Goal: Task Accomplishment & Management: Manage account settings

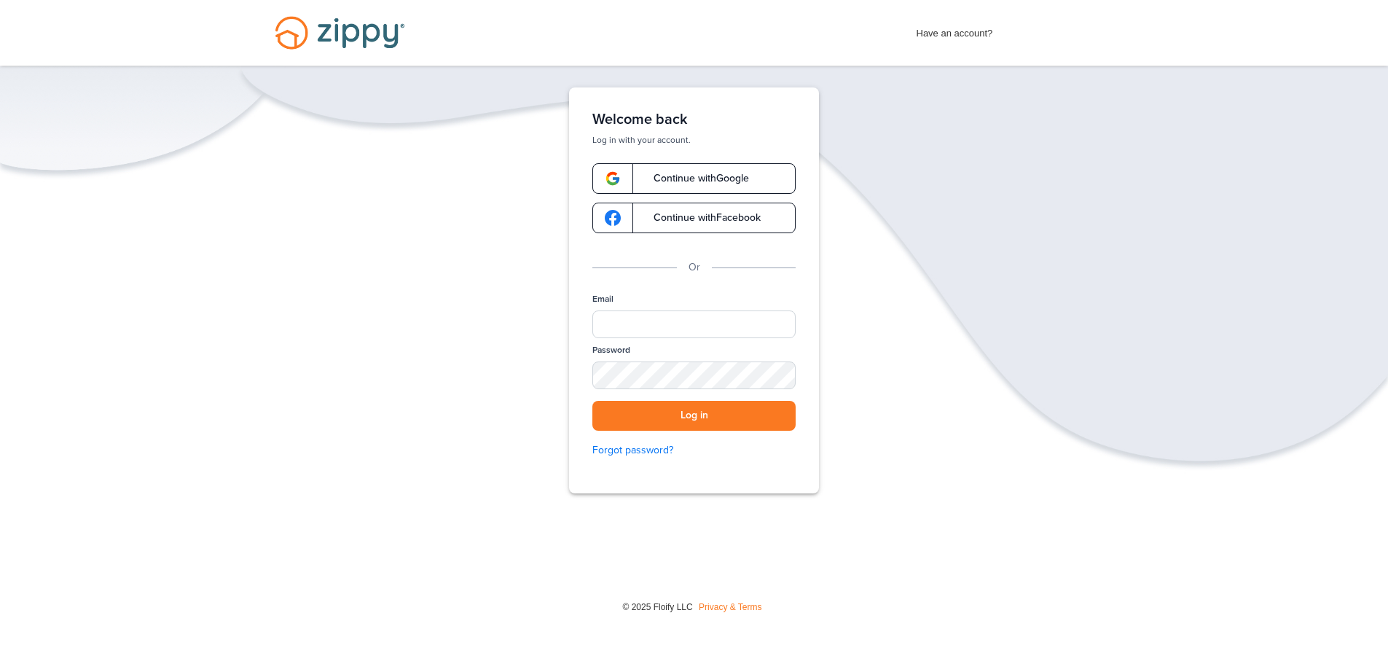
click at [750, 186] on link "Continue with Google" at bounding box center [693, 178] width 203 height 31
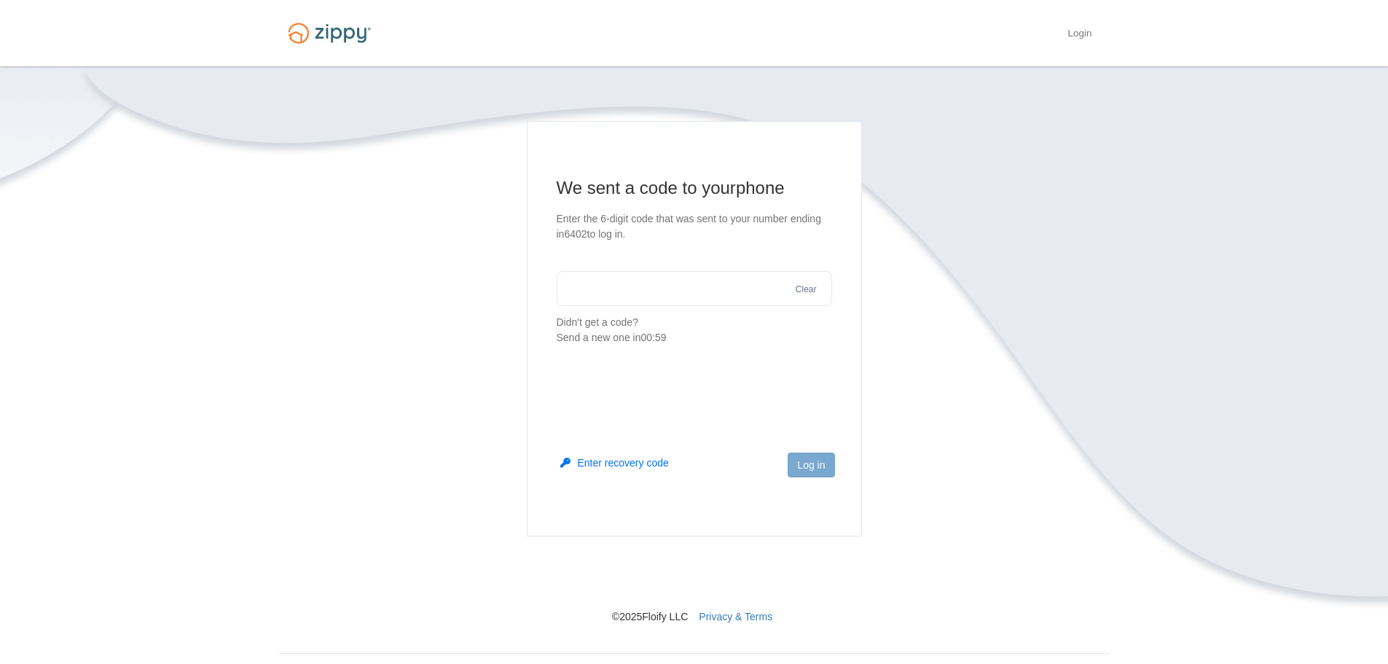
click at [704, 289] on input "text" at bounding box center [694, 288] width 275 height 35
type input "******"
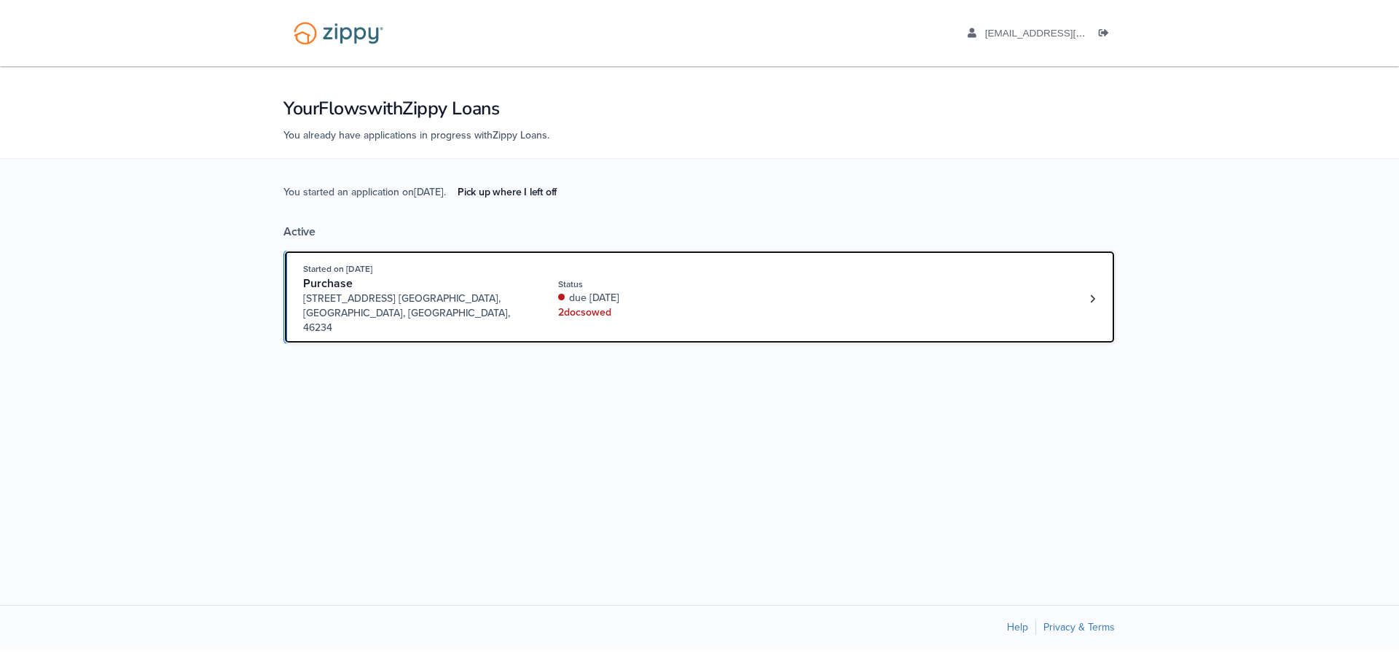
click at [452, 282] on div "Purchase" at bounding box center [414, 283] width 222 height 15
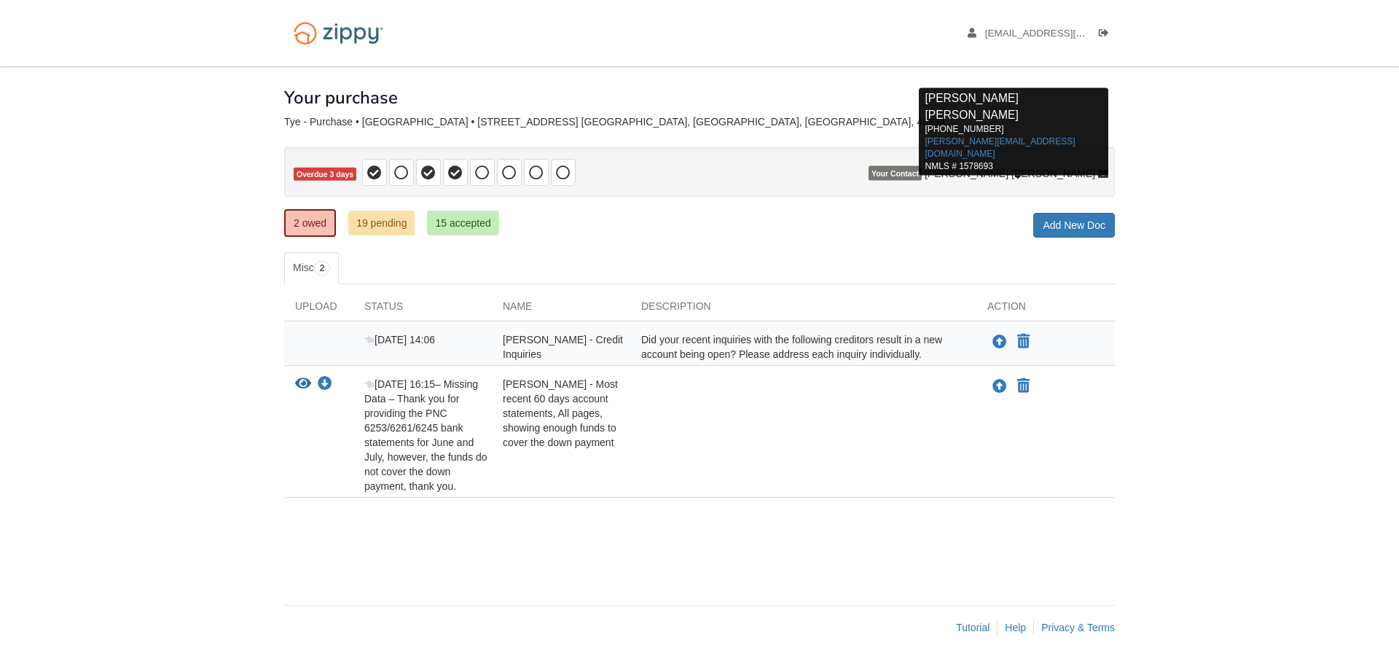
click at [1102, 171] on icon at bounding box center [1103, 175] width 10 height 10
drag, startPoint x: 1085, startPoint y: 141, endPoint x: 984, endPoint y: 137, distance: 100.6
click at [984, 137] on div "[PERSON_NAME] [PERSON_NAME] [PHONE_NUMBER] [PERSON_NAME][EMAIL_ADDRESS][DOMAIN_…" at bounding box center [1013, 131] width 189 height 87
copy link "[PERSON_NAME][EMAIL_ADDRESS][DOMAIN_NAME]"
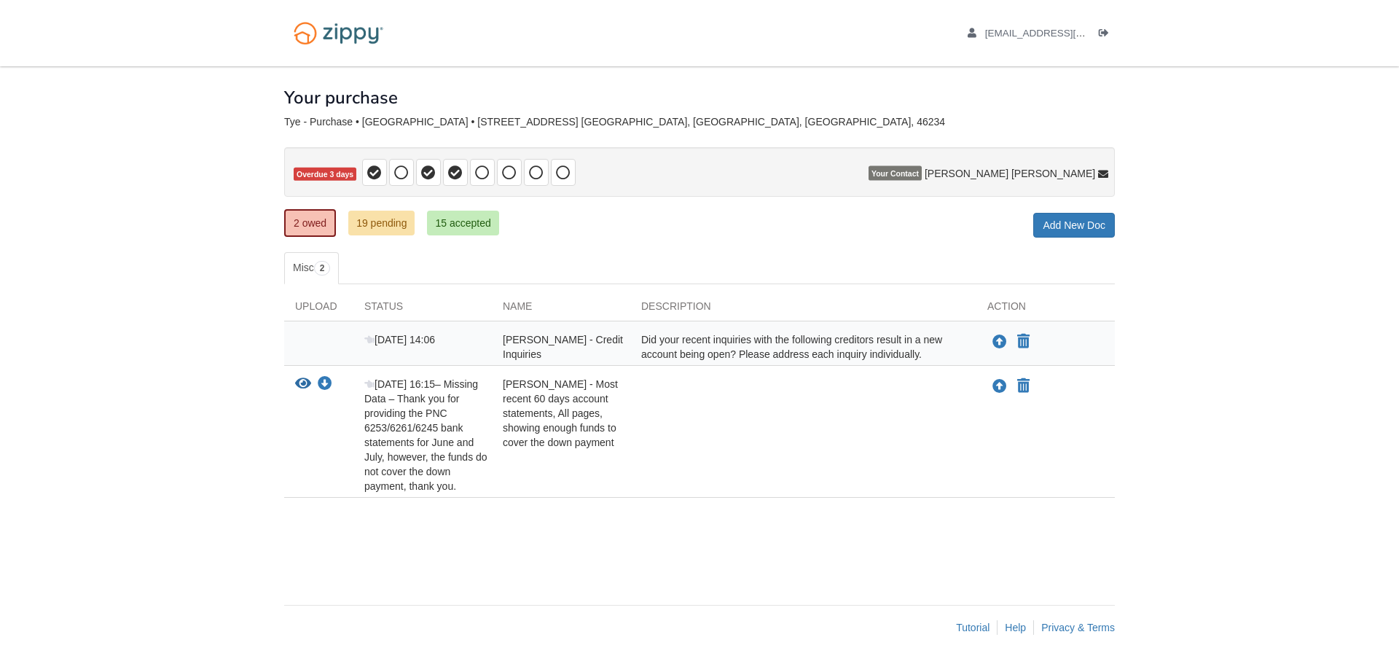
click at [600, 239] on div "× × × Pending Add Document Notice document will be included in the email sent t…" at bounding box center [699, 328] width 831 height 524
click at [395, 215] on link "19 pending" at bounding box center [381, 223] width 66 height 25
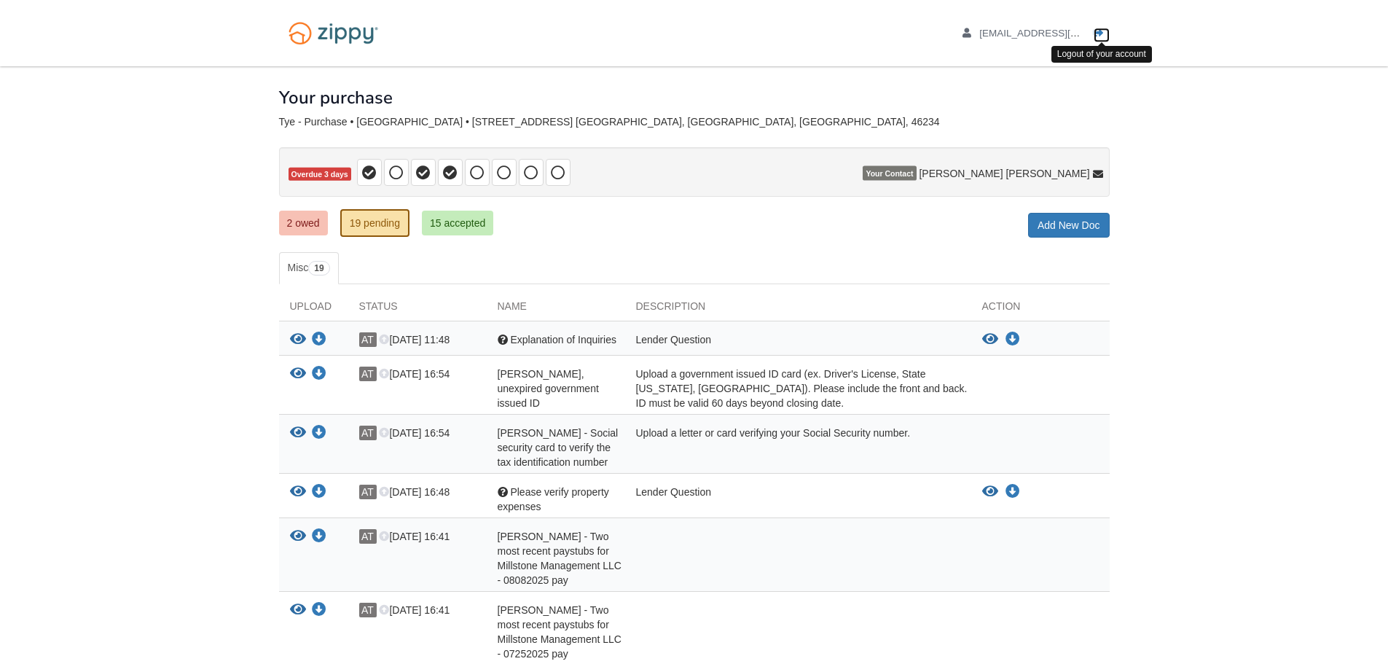
click at [1099, 36] on icon "Log out" at bounding box center [1099, 33] width 10 height 10
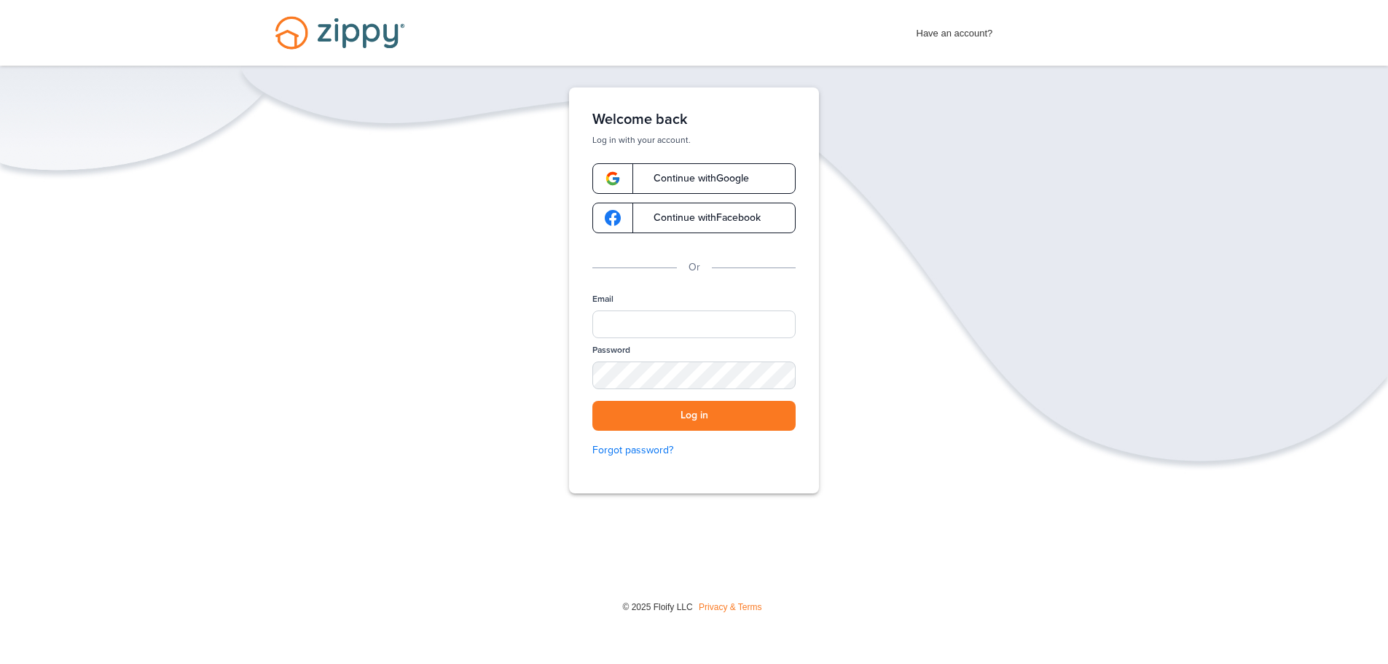
click at [1073, 119] on div "Verify your Email We just resent an email with a link to set your password to .…" at bounding box center [694, 335] width 1388 height 496
